Goal: Check status: Check status

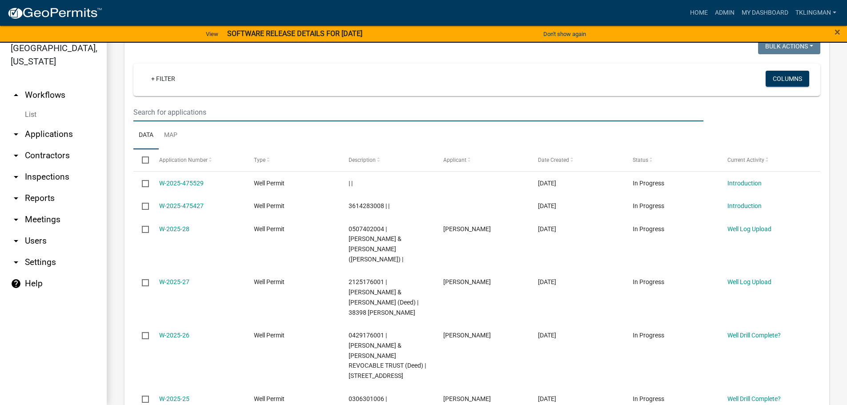
scroll to position [721, 0]
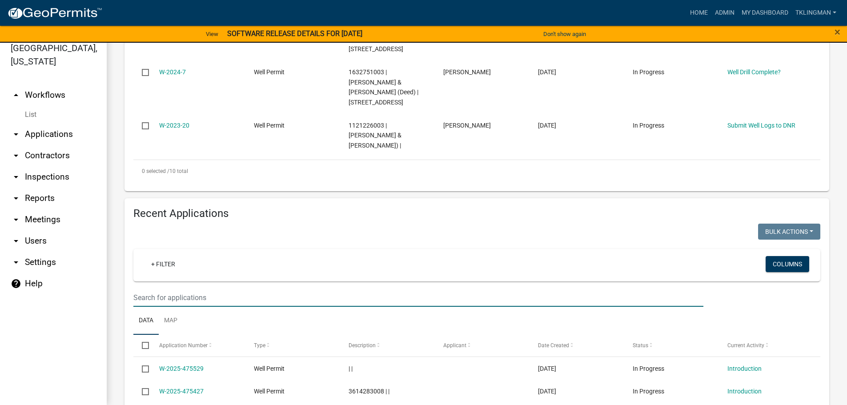
click at [195, 288] on input "text" at bounding box center [418, 297] width 570 height 18
type input "SCHMU"
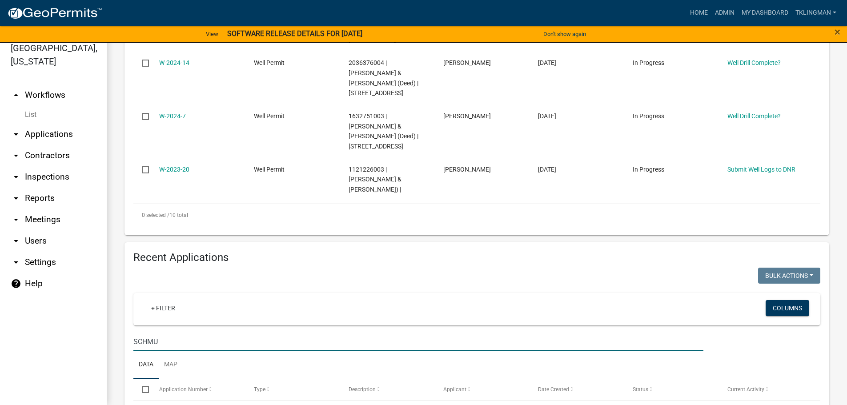
scroll to position [626, 0]
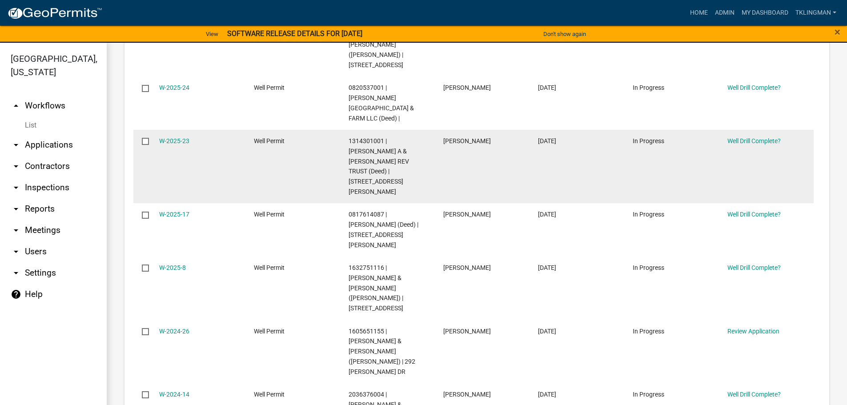
scroll to position [178, 0]
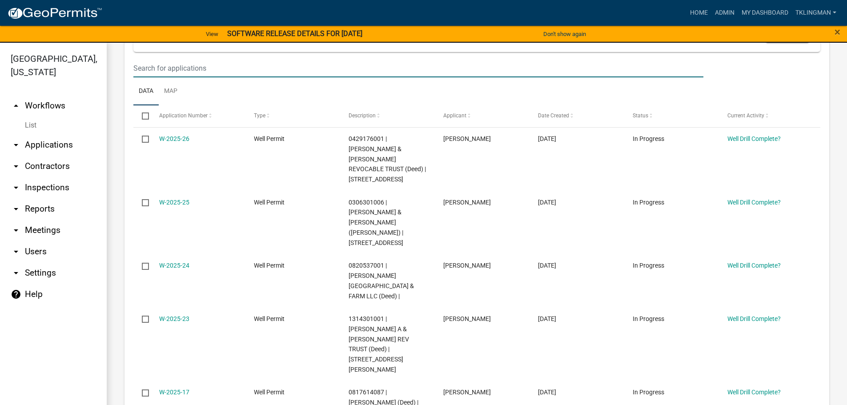
click at [169, 68] on input "text" at bounding box center [418, 68] width 570 height 18
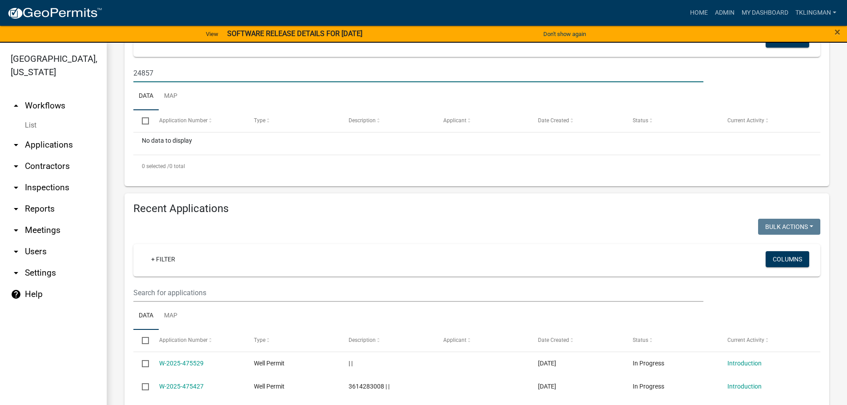
scroll to position [165, 0]
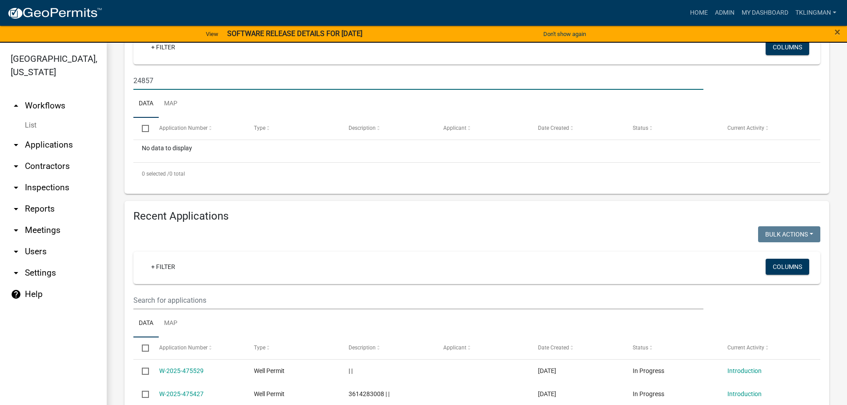
type input "24857"
click at [180, 300] on input "text" at bounding box center [418, 300] width 570 height 18
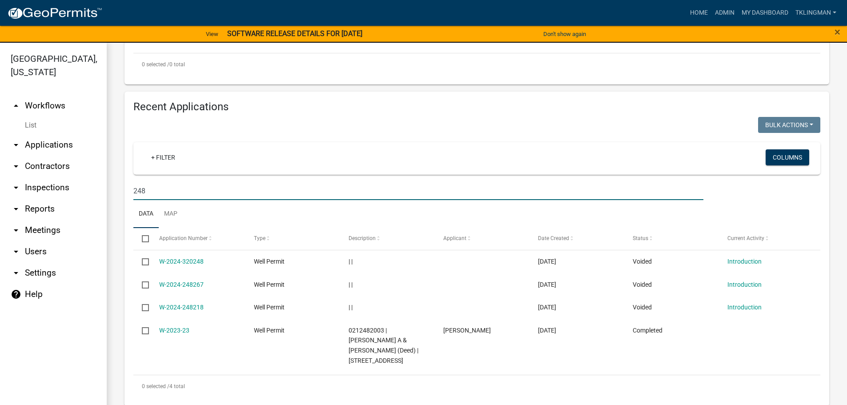
scroll to position [283, 0]
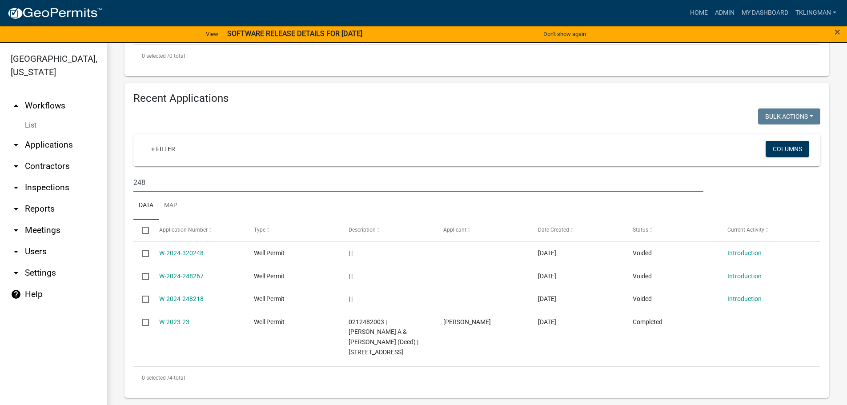
drag, startPoint x: 158, startPoint y: 184, endPoint x: 49, endPoint y: 172, distance: 109.1
click at [61, 176] on div "[GEOGRAPHIC_DATA], [US_STATE] arrow_drop_up Workflows List arrow_drop_down Appl…" at bounding box center [423, 229] width 847 height 373
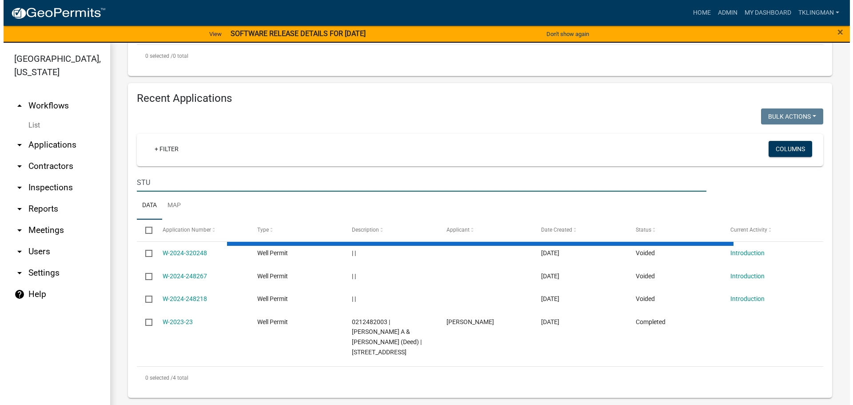
scroll to position [194, 0]
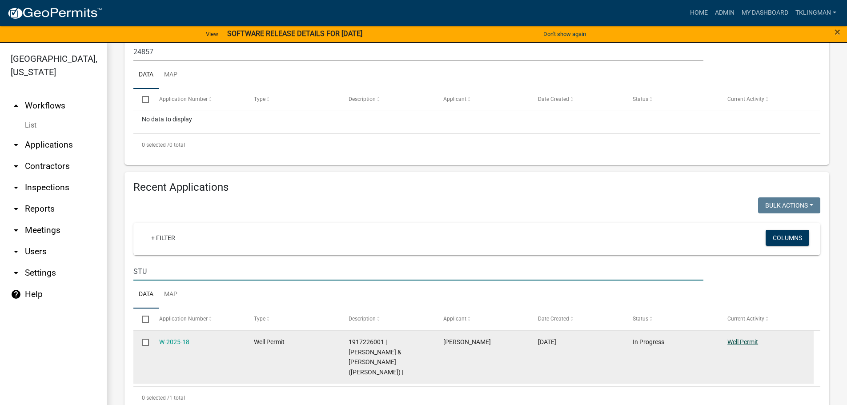
type input "STU"
click at [736, 341] on link "Well Permit" at bounding box center [742, 341] width 31 height 7
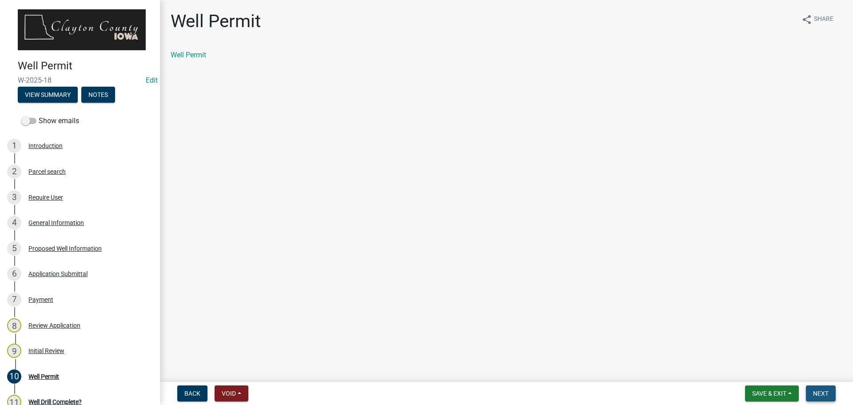
click at [830, 396] on button "Next" at bounding box center [821, 393] width 30 height 16
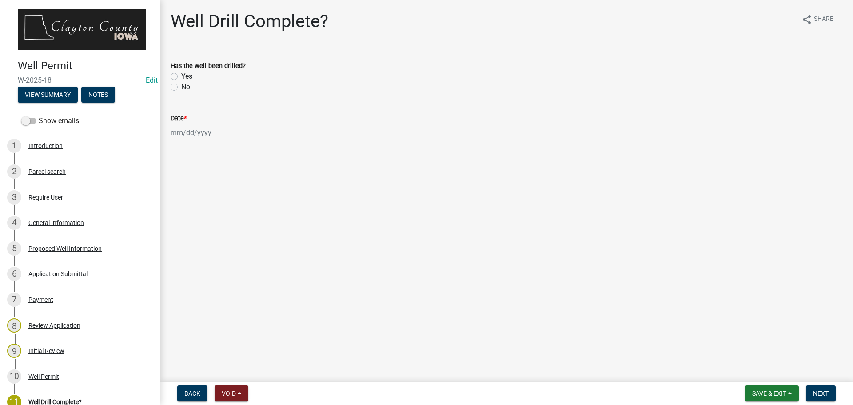
click at [181, 77] on label "Yes" at bounding box center [186, 76] width 11 height 11
click at [181, 77] on input "Yes" at bounding box center [184, 74] width 6 height 6
radio input "true"
select select "9"
select select "2025"
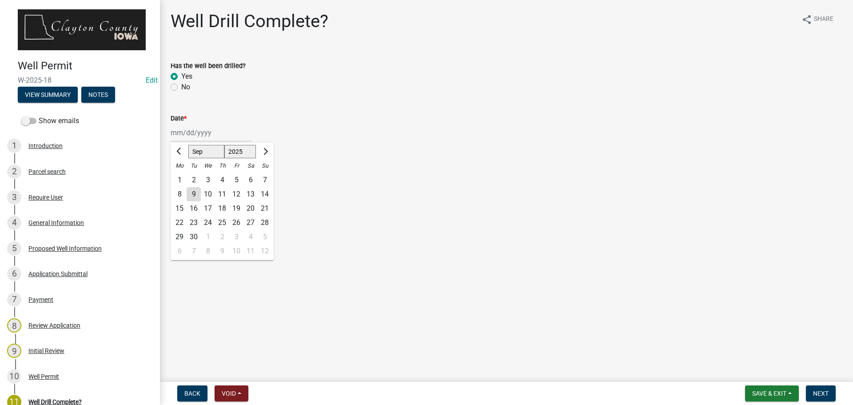
click at [184, 132] on div "[PERSON_NAME] Feb Mar Apr [PERSON_NAME][DATE] Oct Nov [DATE] 1526 1527 1528 152…" at bounding box center [211, 133] width 81 height 18
click at [176, 151] on button "Previous month" at bounding box center [179, 151] width 11 height 14
select select "7"
click at [195, 194] on div "8" at bounding box center [194, 194] width 14 height 14
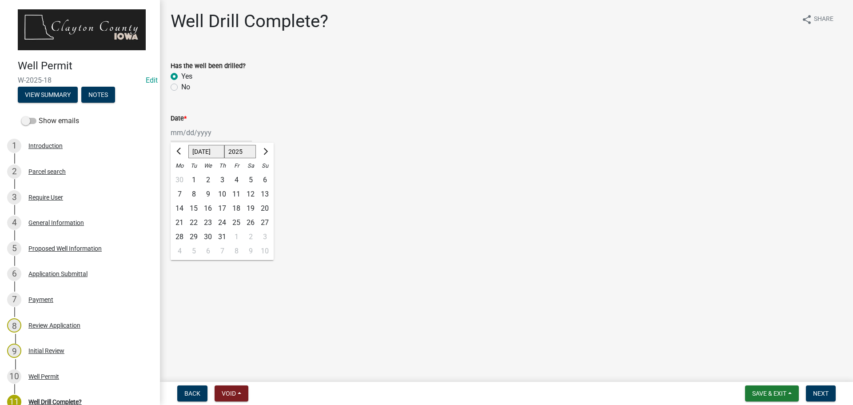
type input "[DATE]"
click at [819, 393] on span "Next" at bounding box center [821, 393] width 16 height 7
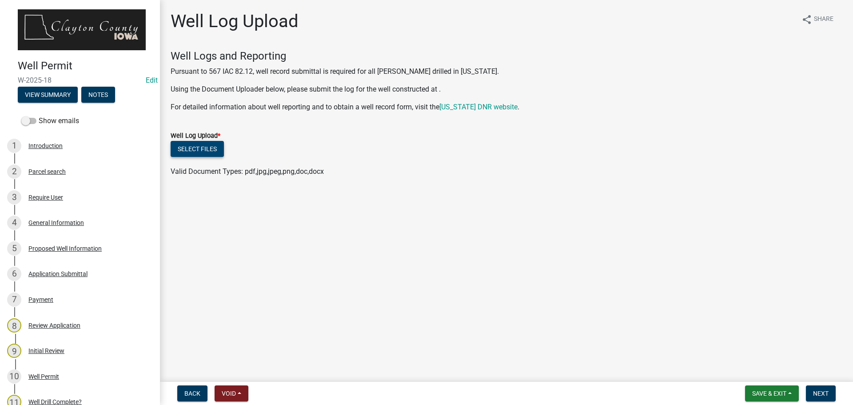
click at [212, 148] on button "Select files" at bounding box center [197, 149] width 53 height 16
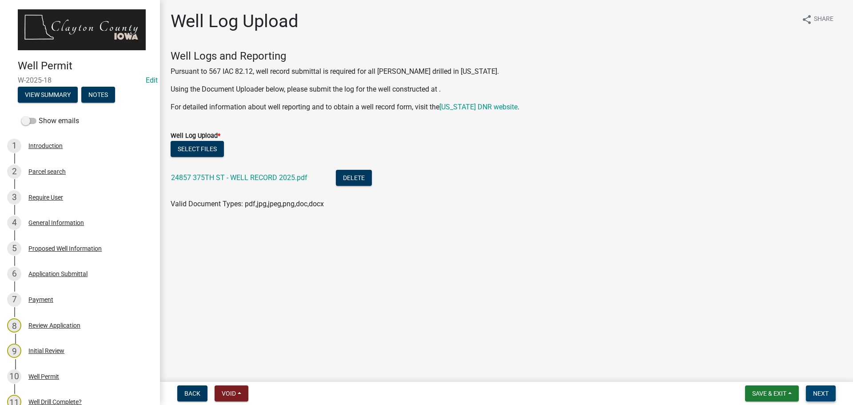
click at [827, 391] on span "Next" at bounding box center [821, 393] width 16 height 7
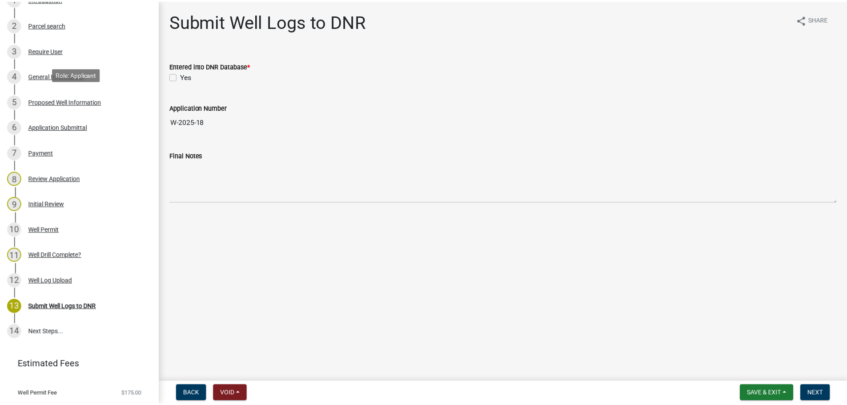
scroll to position [167, 0]
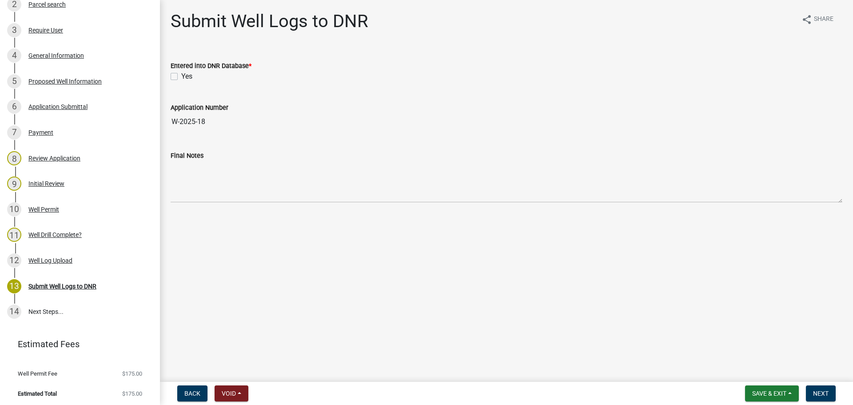
click at [181, 75] on label "Yes" at bounding box center [186, 76] width 11 height 11
click at [181, 75] on input "Yes" at bounding box center [184, 74] width 6 height 6
checkbox input "true"
click at [815, 390] on span "Next" at bounding box center [821, 393] width 16 height 7
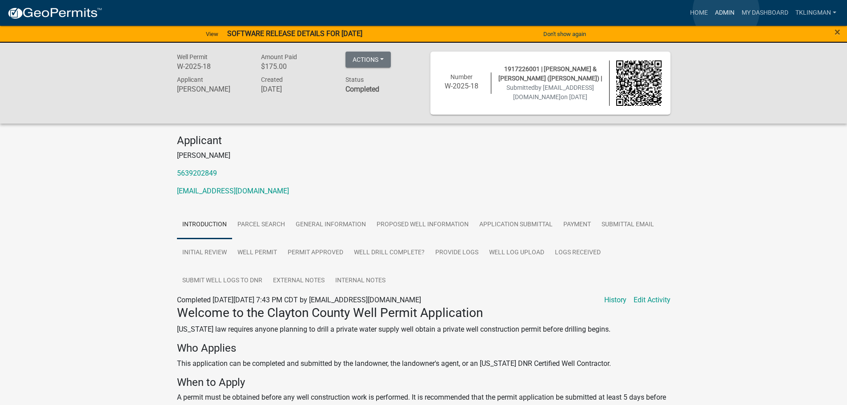
click at [726, 11] on link "Admin" at bounding box center [724, 12] width 27 height 17
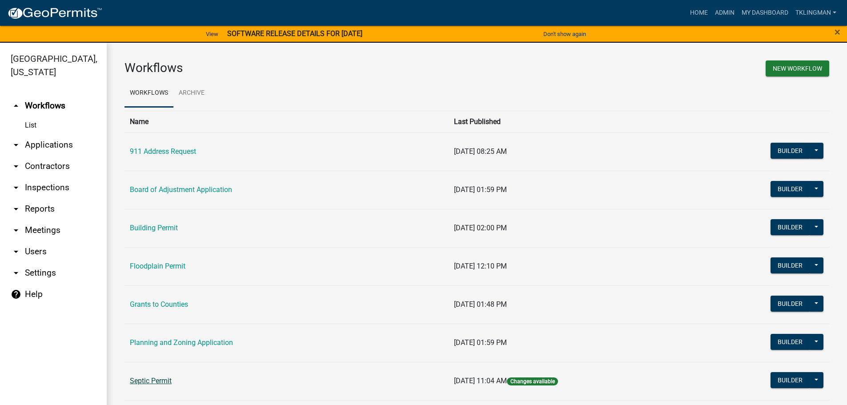
scroll to position [86, 0]
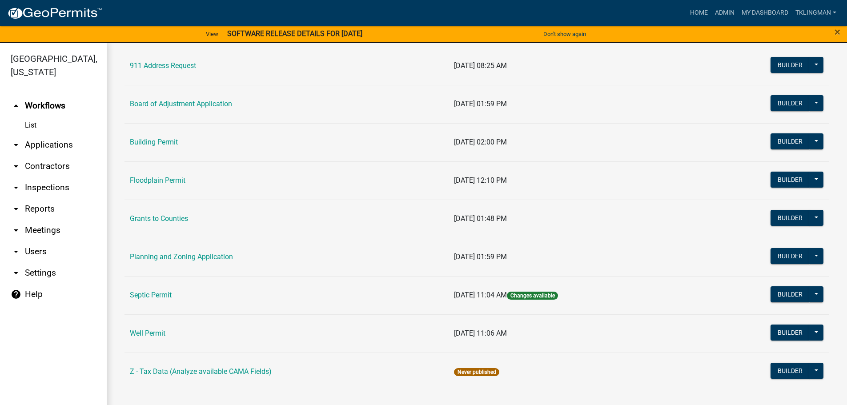
click at [159, 333] on link "Well Permit" at bounding box center [148, 333] width 36 height 8
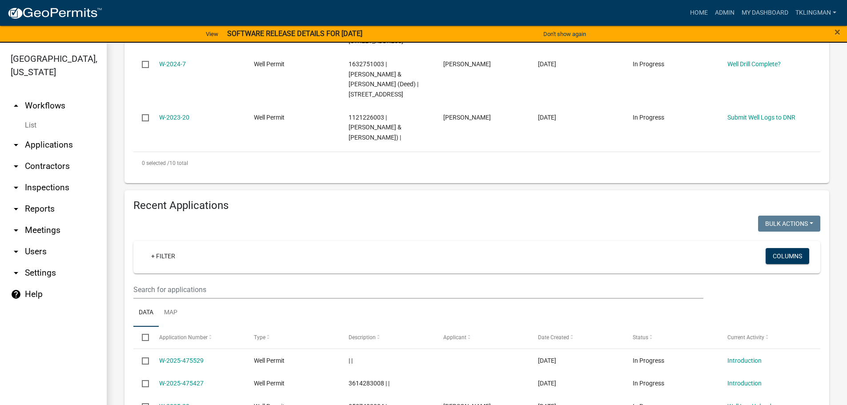
scroll to position [845, 0]
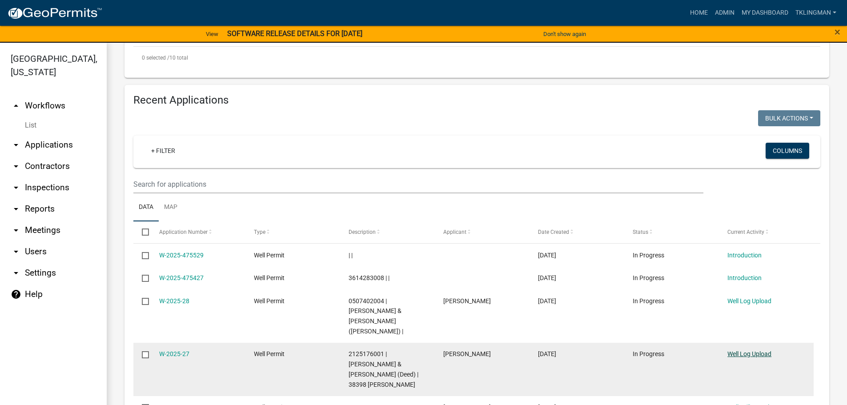
click at [748, 350] on link "Well Log Upload" at bounding box center [749, 353] width 44 height 7
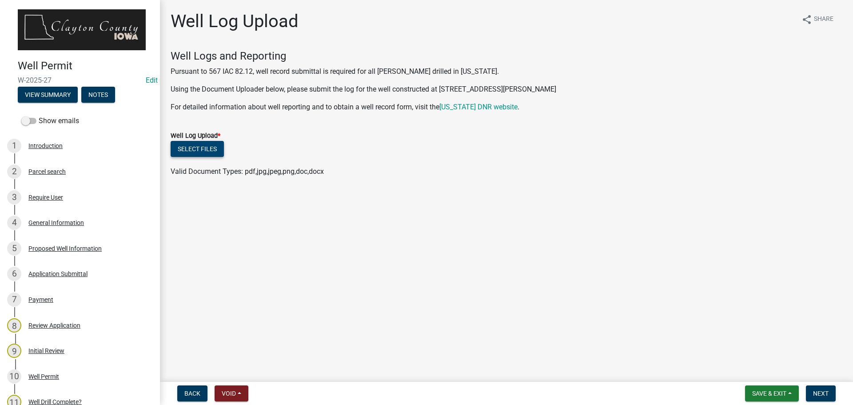
click at [208, 150] on button "Select files" at bounding box center [197, 149] width 53 height 16
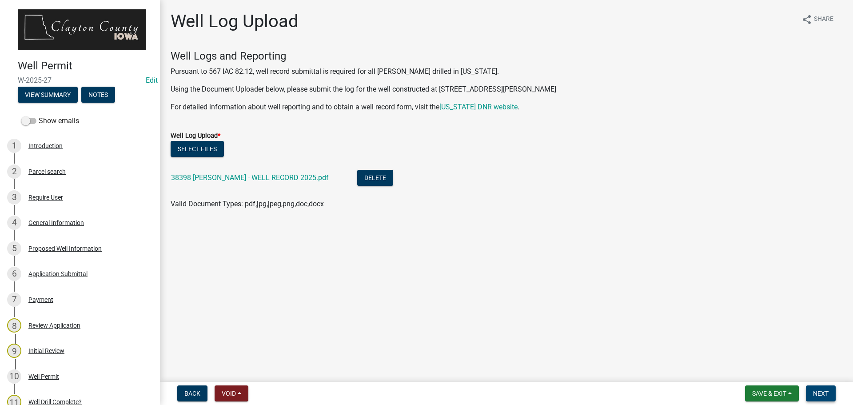
click at [824, 393] on span "Next" at bounding box center [821, 393] width 16 height 7
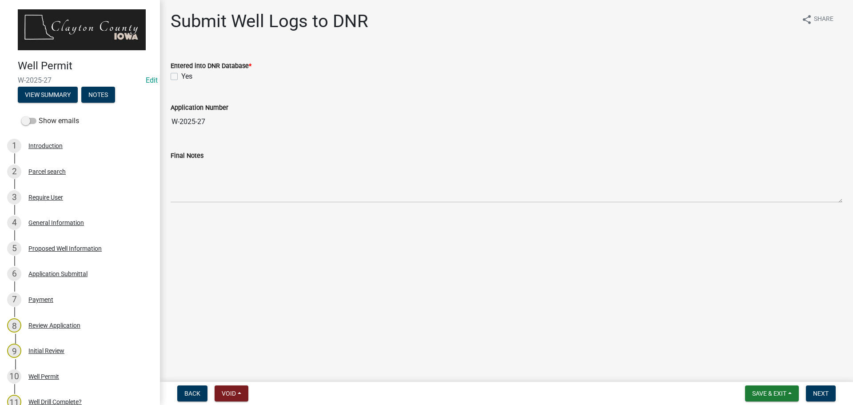
click at [170, 74] on div "Entered into DNR Database * Yes" at bounding box center [506, 66] width 685 height 32
click at [181, 78] on label "Yes" at bounding box center [186, 76] width 11 height 11
click at [181, 77] on input "Yes" at bounding box center [184, 74] width 6 height 6
checkbox input "true"
click at [829, 392] on span "Next" at bounding box center [821, 393] width 16 height 7
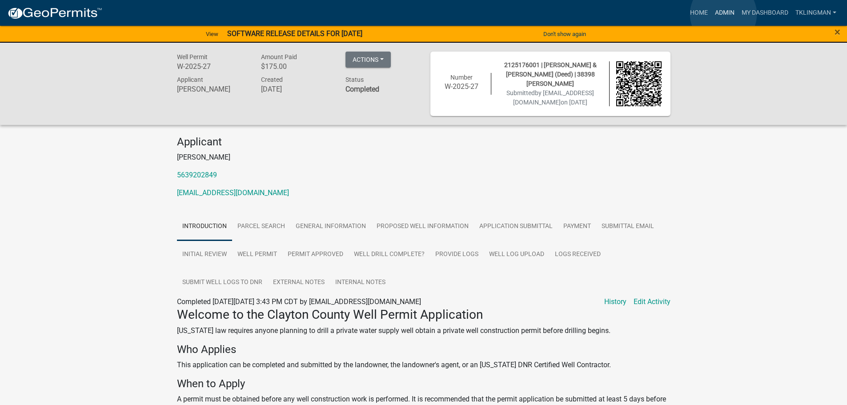
click at [723, 14] on link "Admin" at bounding box center [724, 12] width 27 height 17
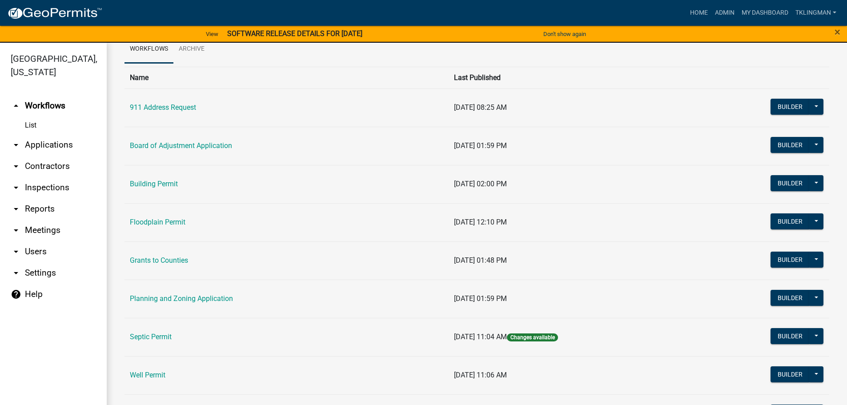
scroll to position [86, 0]
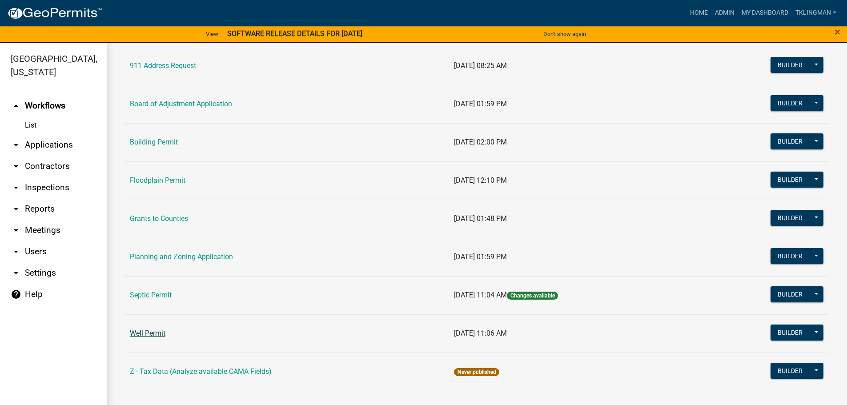
click at [145, 332] on link "Well Permit" at bounding box center [148, 333] width 36 height 8
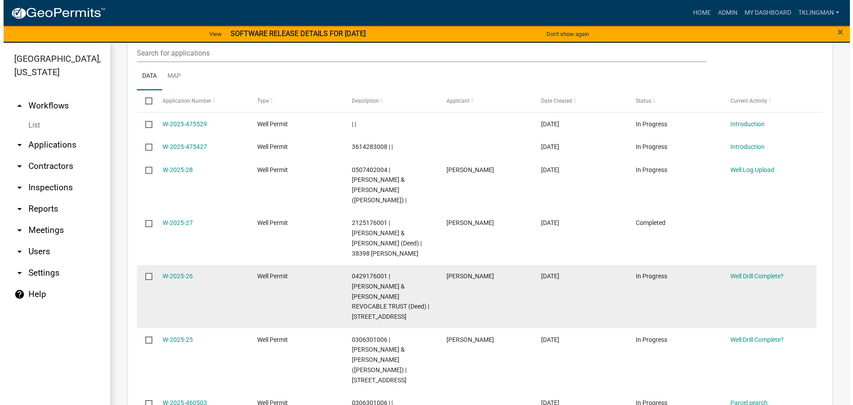
scroll to position [978, 0]
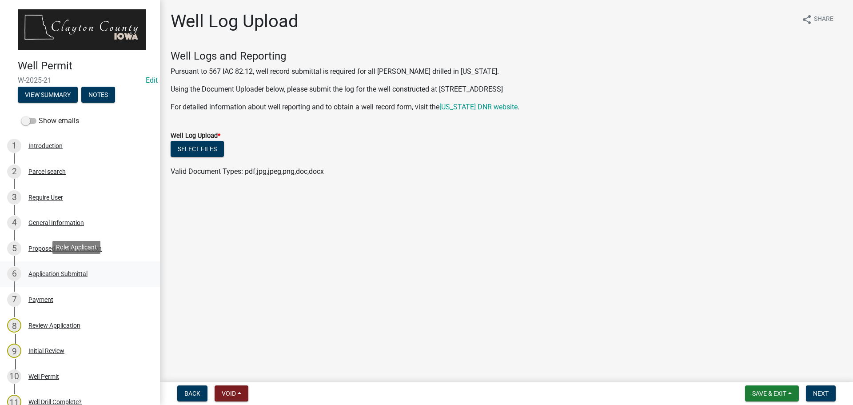
click at [68, 271] on div "Application Submittal" at bounding box center [57, 274] width 59 height 6
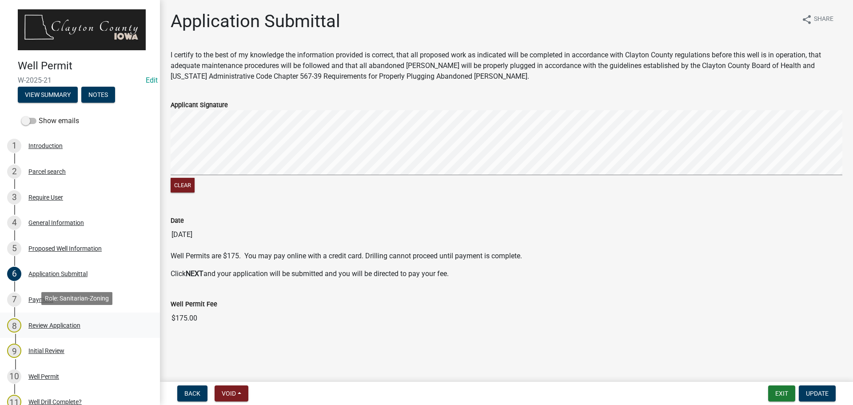
click at [80, 322] on div "Review Application" at bounding box center [54, 325] width 52 height 6
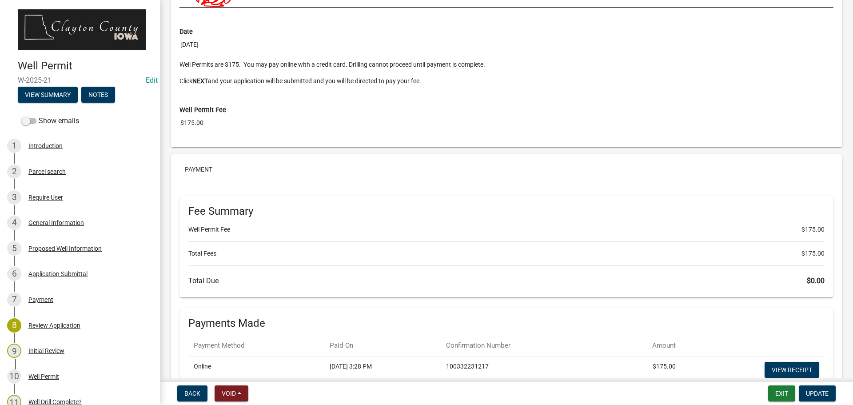
scroll to position [2978, 0]
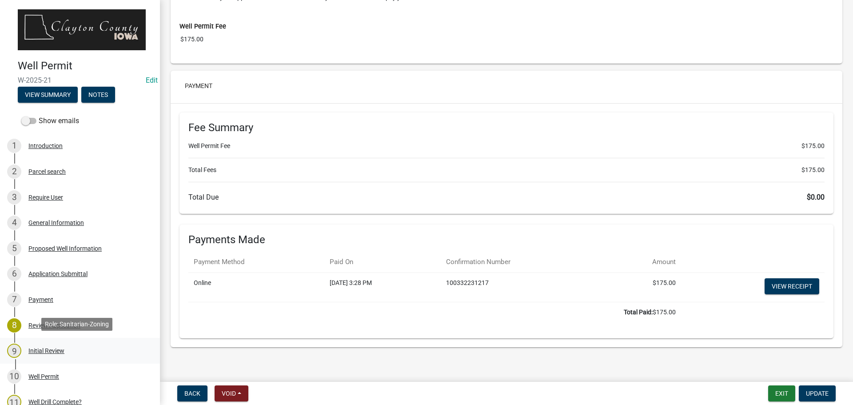
click at [44, 348] on div "Initial Review" at bounding box center [46, 351] width 36 height 6
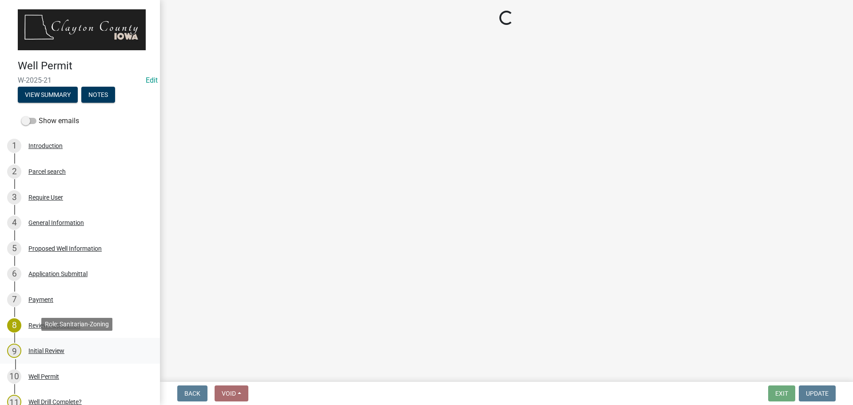
scroll to position [0, 0]
select select "f1d0e1b8-b818-4402-b9ad-74fd73191869"
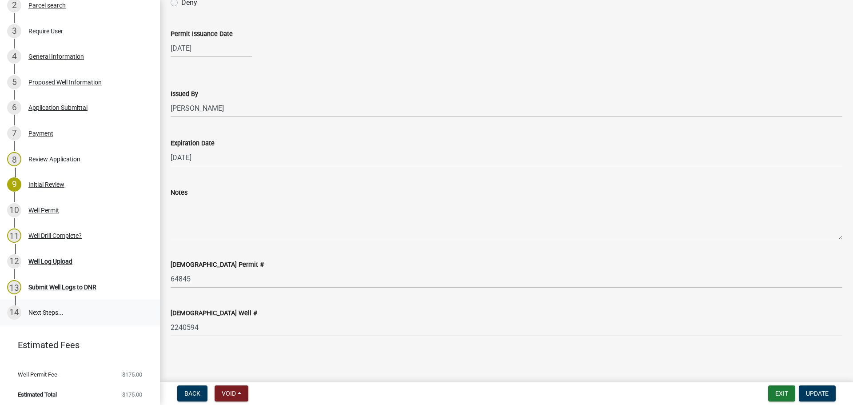
scroll to position [167, 0]
click at [42, 257] on div "Well Log Upload" at bounding box center [50, 260] width 44 height 6
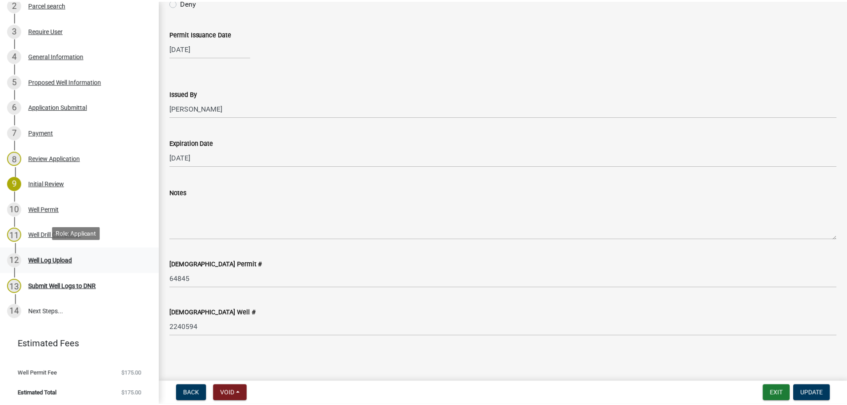
scroll to position [0, 0]
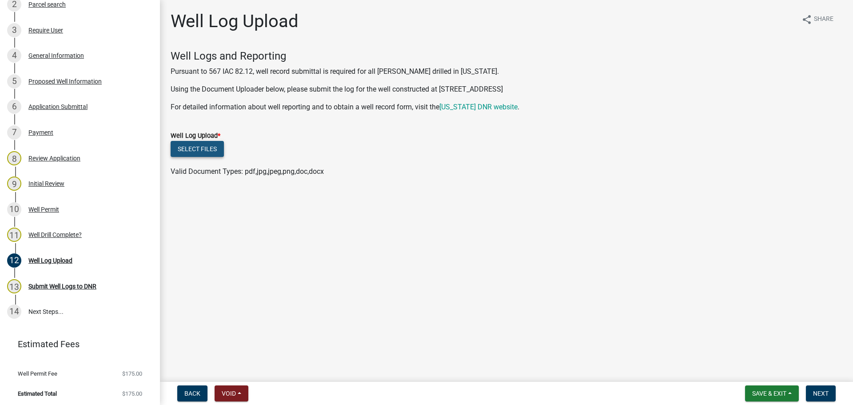
click at [205, 147] on button "Select files" at bounding box center [197, 149] width 53 height 16
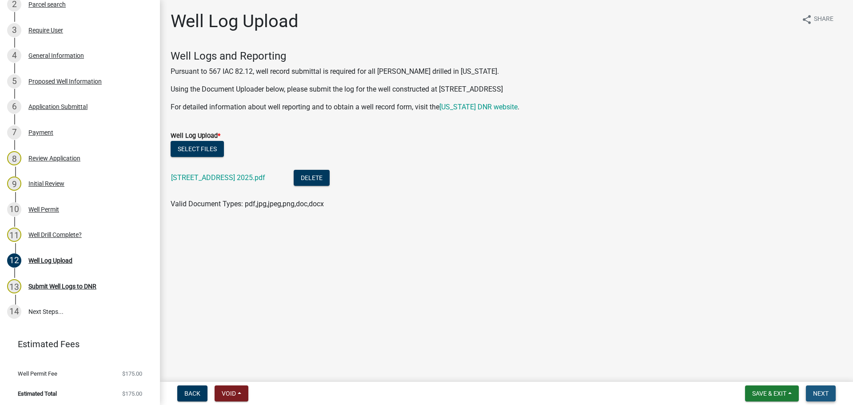
click at [827, 392] on span "Next" at bounding box center [821, 393] width 16 height 7
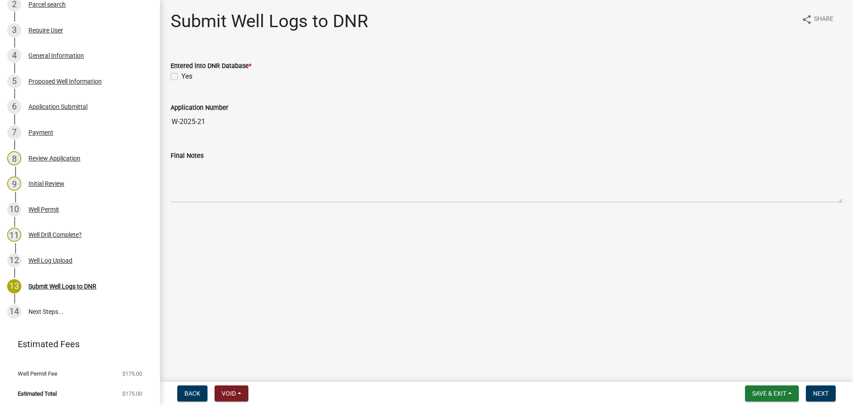
click at [181, 77] on label "Yes" at bounding box center [186, 76] width 11 height 11
click at [181, 77] on input "Yes" at bounding box center [184, 74] width 6 height 6
checkbox input "true"
click at [817, 400] on button "Next" at bounding box center [821, 393] width 30 height 16
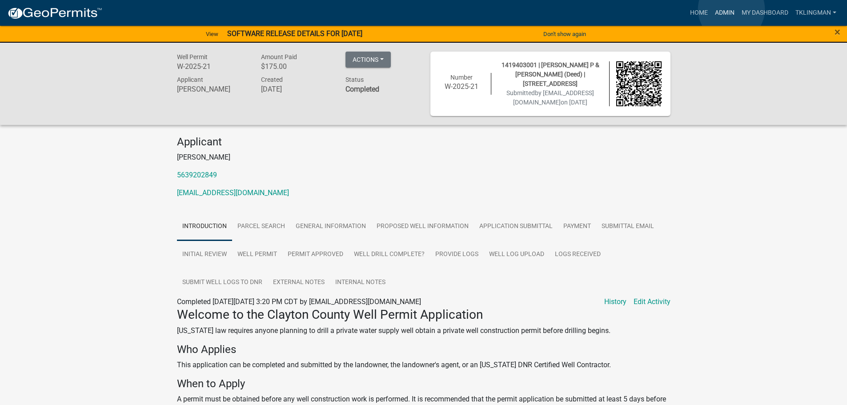
click at [731, 10] on link "Admin" at bounding box center [724, 12] width 27 height 17
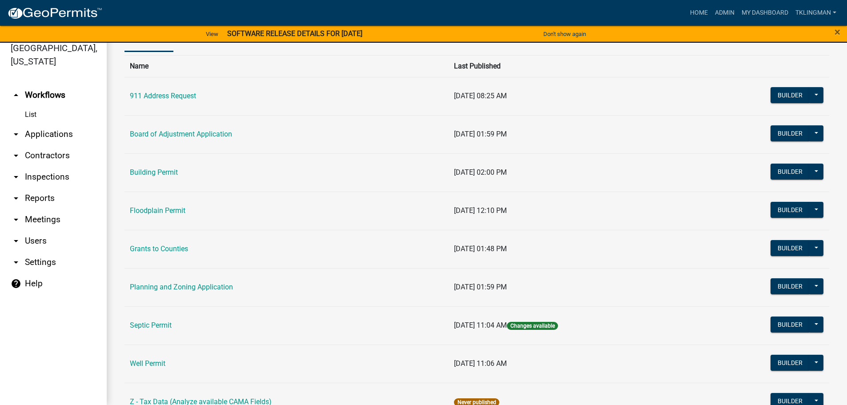
scroll to position [86, 0]
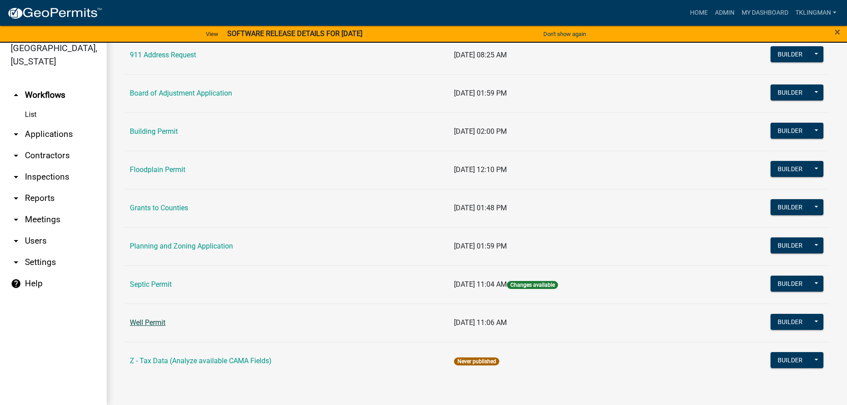
click at [150, 326] on link "Well Permit" at bounding box center [148, 322] width 36 height 8
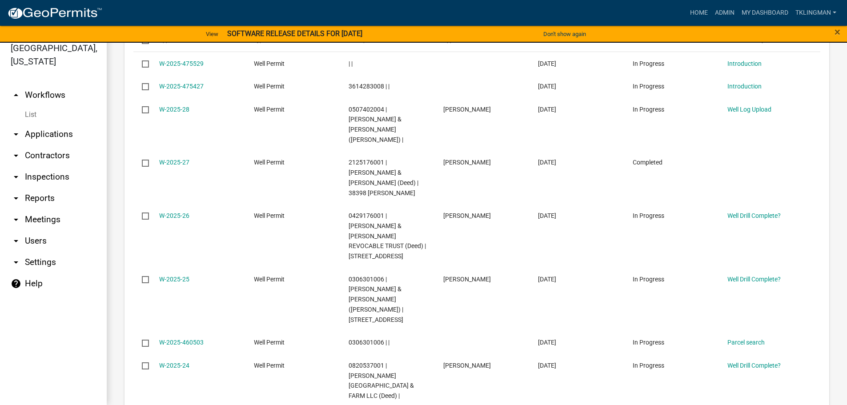
scroll to position [1032, 0]
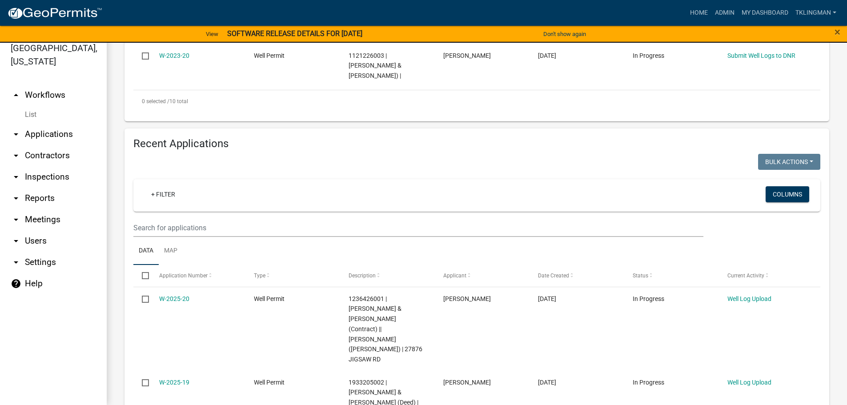
scroll to position [785, 0]
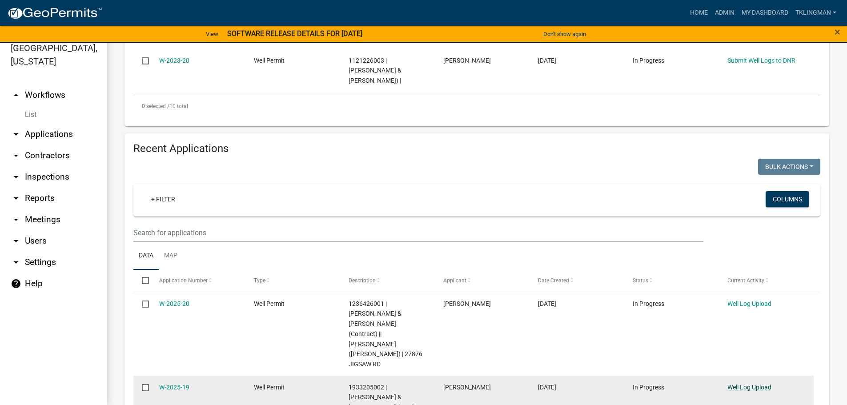
click at [768, 384] on link "Well Log Upload" at bounding box center [749, 387] width 44 height 7
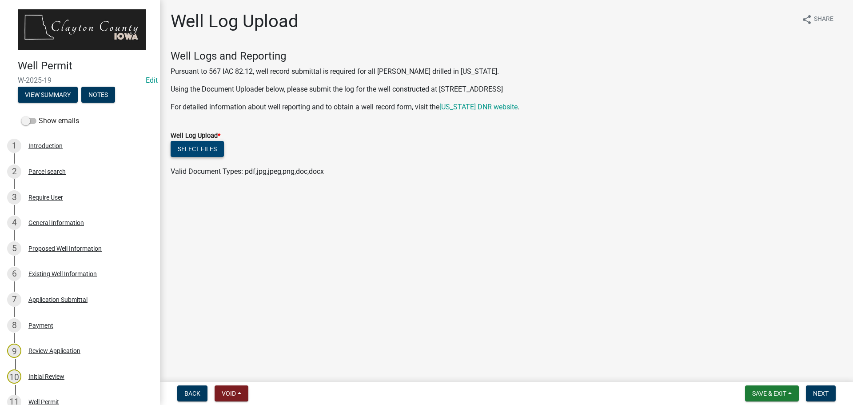
click at [220, 151] on button "Select files" at bounding box center [197, 149] width 53 height 16
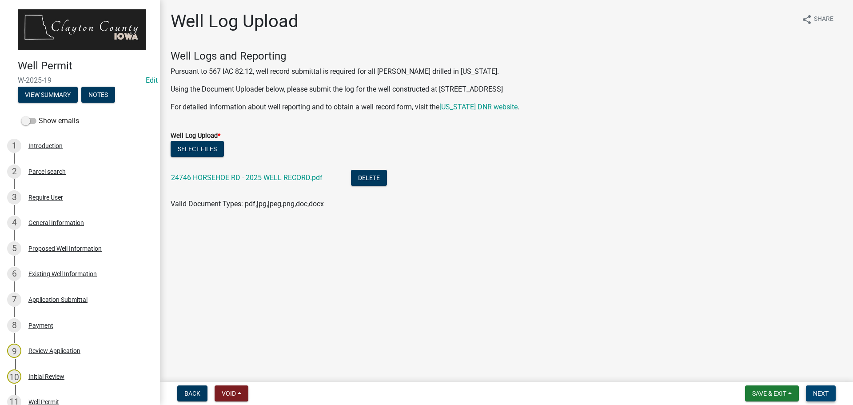
click at [830, 392] on button "Next" at bounding box center [821, 393] width 30 height 16
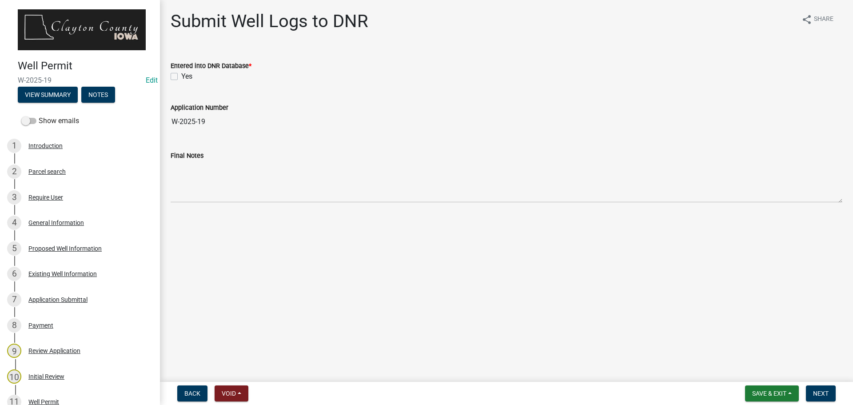
click at [181, 76] on label "Yes" at bounding box center [186, 76] width 11 height 11
click at [181, 76] on input "Yes" at bounding box center [184, 74] width 6 height 6
checkbox input "true"
click at [816, 394] on span "Next" at bounding box center [821, 393] width 16 height 7
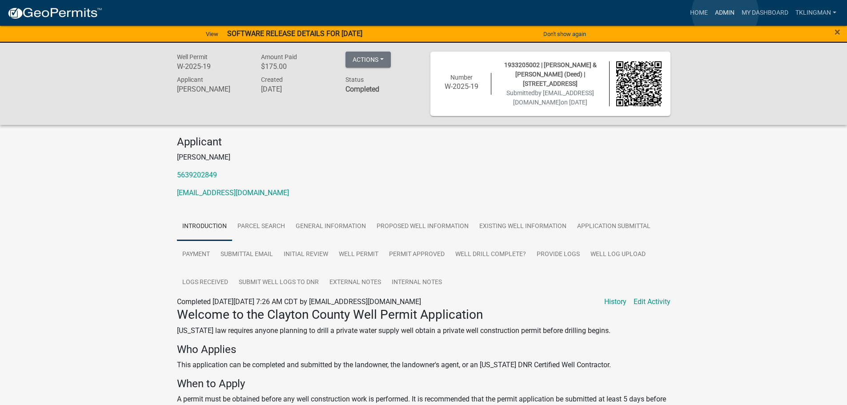
click at [725, 12] on link "Admin" at bounding box center [724, 12] width 27 height 17
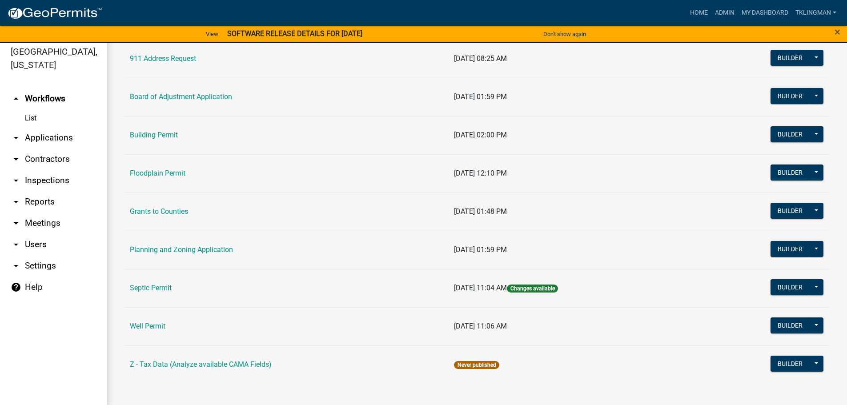
scroll to position [11, 0]
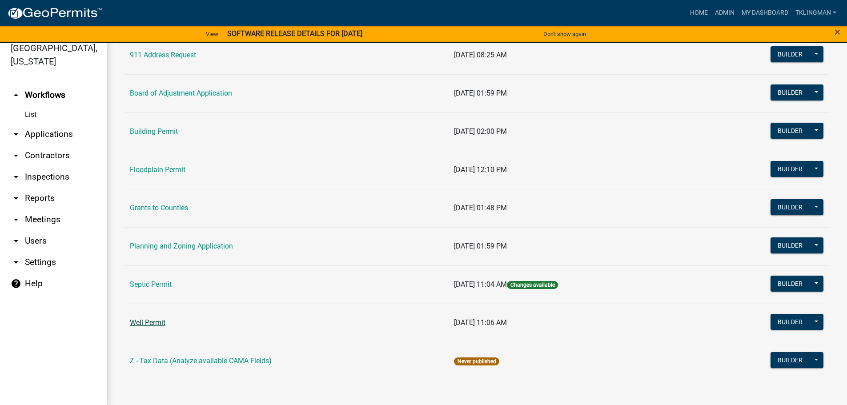
click at [152, 322] on link "Well Permit" at bounding box center [148, 322] width 36 height 8
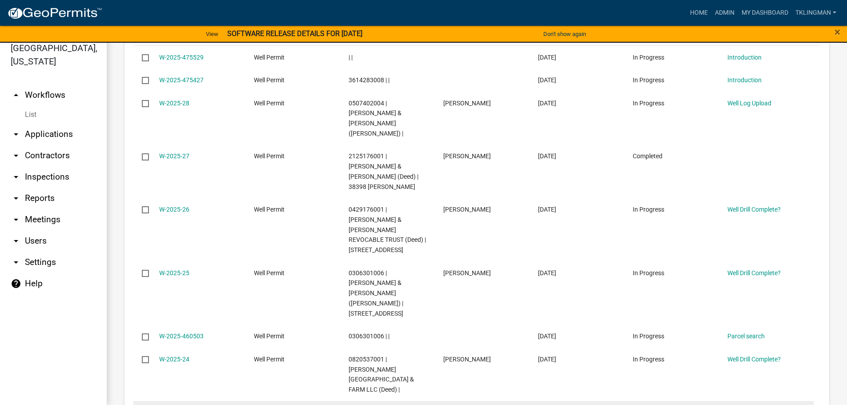
scroll to position [809, 0]
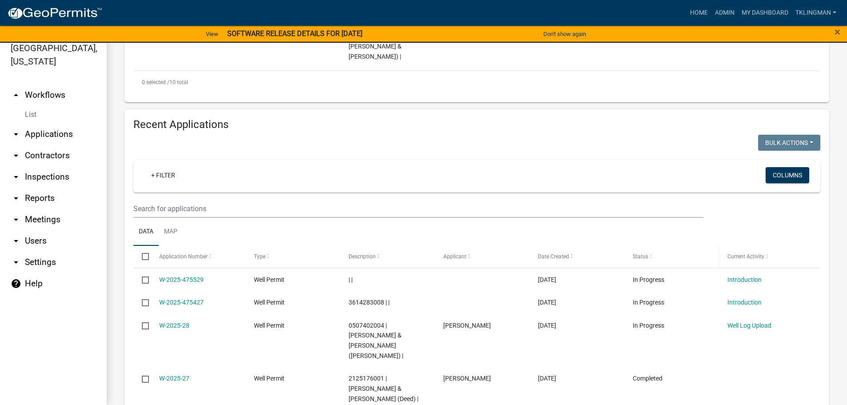
click at [650, 246] on datatable-header-cell "Status" at bounding box center [671, 256] width 95 height 21
click at [646, 253] on span "Status" at bounding box center [640, 256] width 16 height 6
